Goal: Task Accomplishment & Management: Use online tool/utility

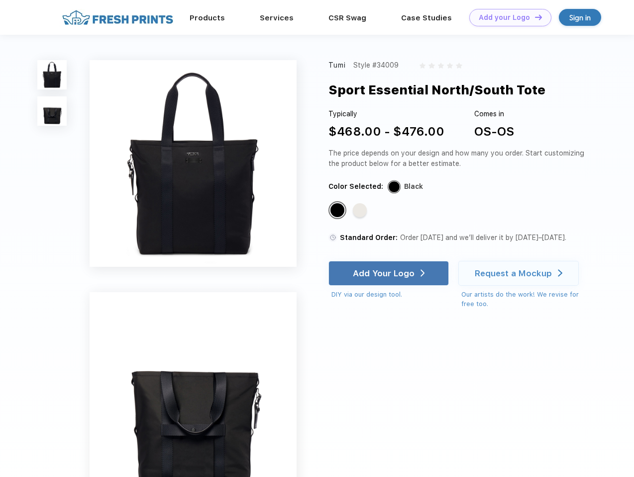
click at [506, 17] on link "Add your Logo Design Tool" at bounding box center [510, 17] width 82 height 17
click at [0, 0] on div "Design Tool" at bounding box center [0, 0] width 0 height 0
click at [534, 17] on link "Add your Logo Design Tool" at bounding box center [510, 17] width 82 height 17
click at [52, 75] on img at bounding box center [51, 74] width 29 height 29
click at [52, 111] on img at bounding box center [51, 110] width 29 height 29
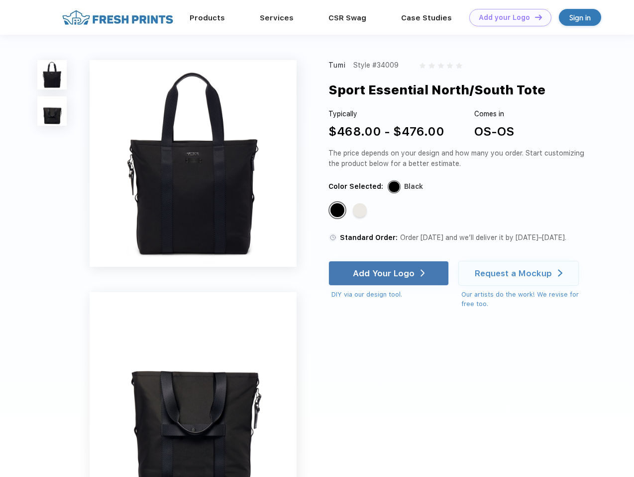
click at [338, 211] on div "Standard Color" at bounding box center [337, 210] width 14 height 14
click at [361, 211] on div "Standard Color" at bounding box center [360, 210] width 14 height 14
click at [389, 274] on div "Add Your Logo" at bounding box center [384, 274] width 62 height 10
click at [520, 274] on div "Request a Mockup" at bounding box center [512, 274] width 77 height 10
